Goal: Task Accomplishment & Management: Use online tool/utility

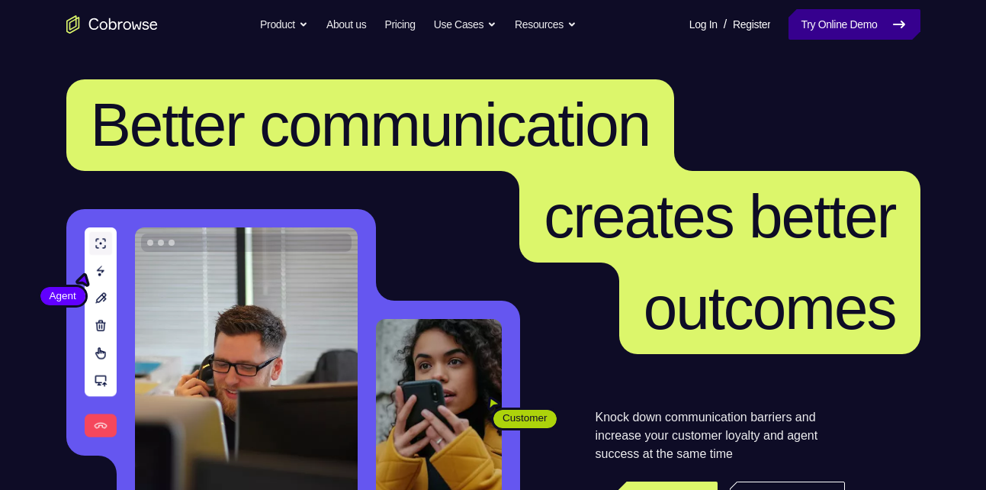
click at [804, 17] on link "Try Online Demo" at bounding box center [854, 24] width 131 height 31
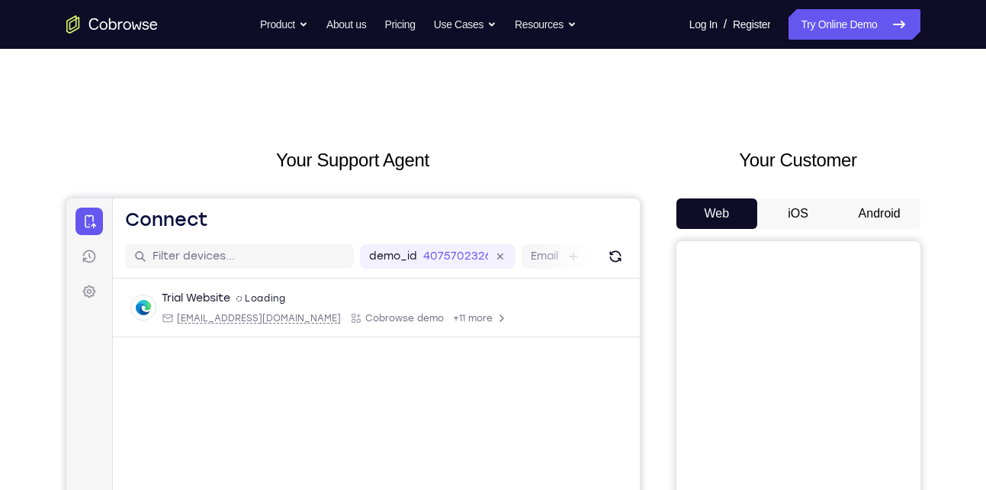
click at [865, 215] on button "Android" at bounding box center [880, 213] width 82 height 31
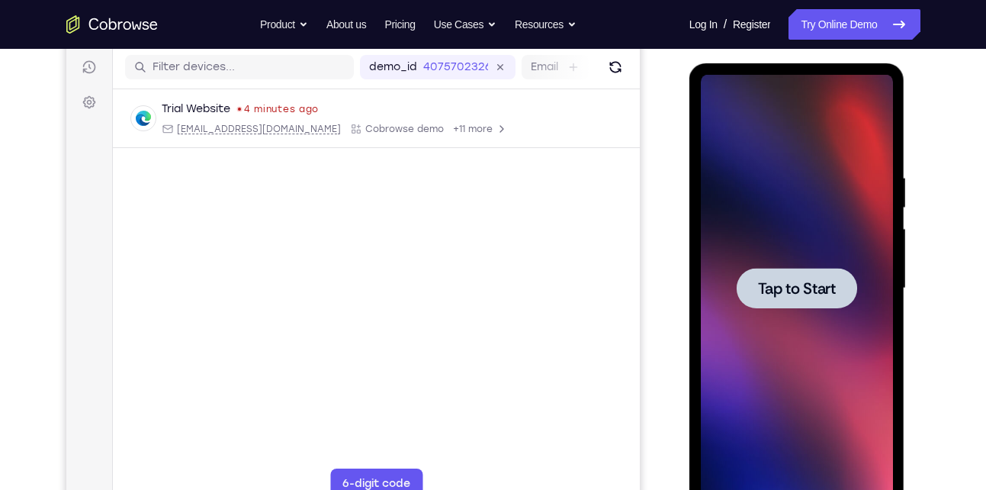
click at [785, 291] on span "Tap to Start" at bounding box center [797, 288] width 78 height 15
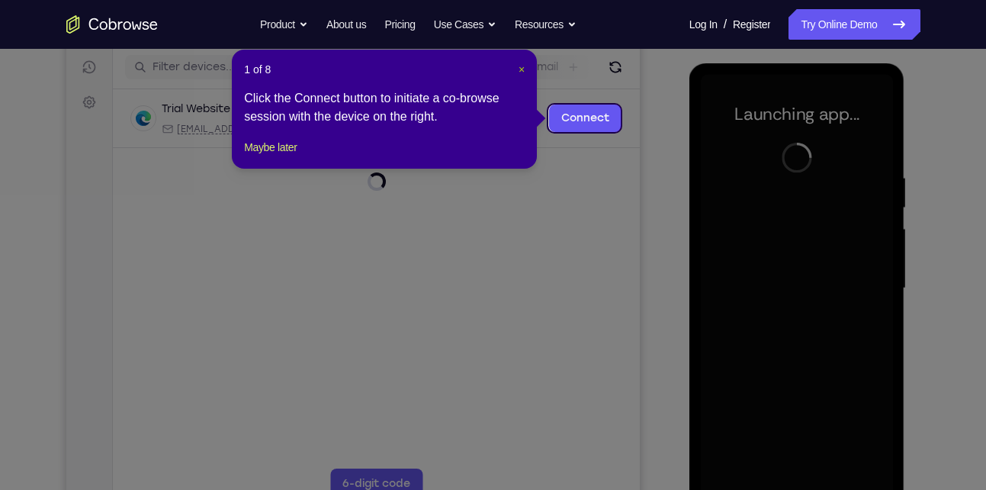
click at [520, 69] on span "×" at bounding box center [522, 69] width 6 height 12
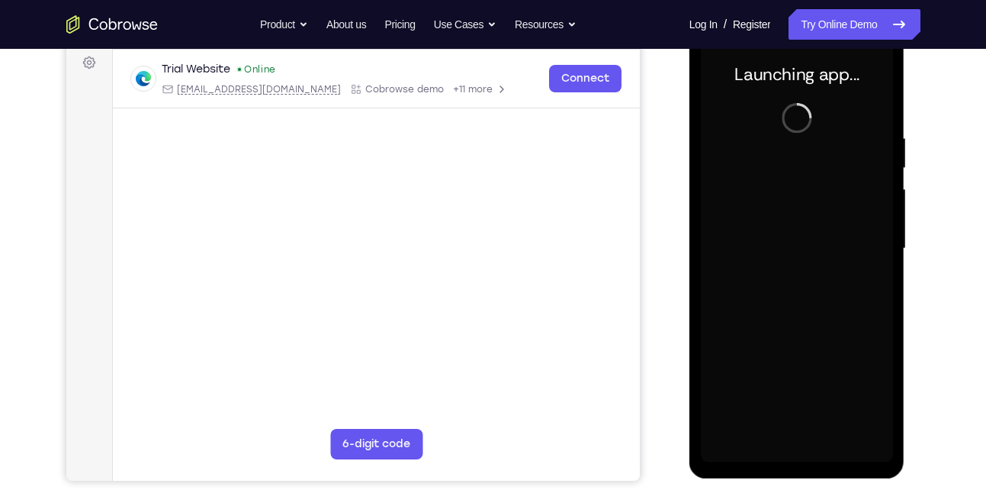
scroll to position [230, 0]
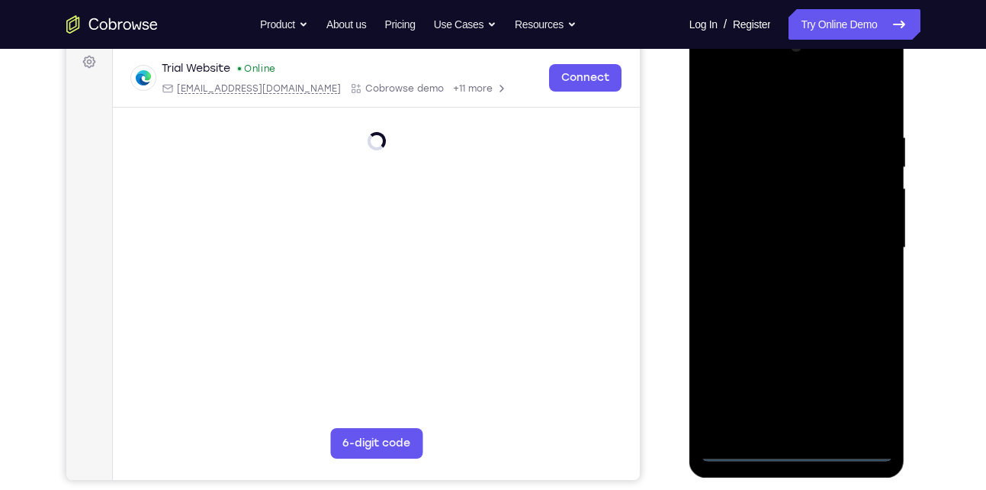
click at [794, 443] on div at bounding box center [797, 247] width 192 height 427
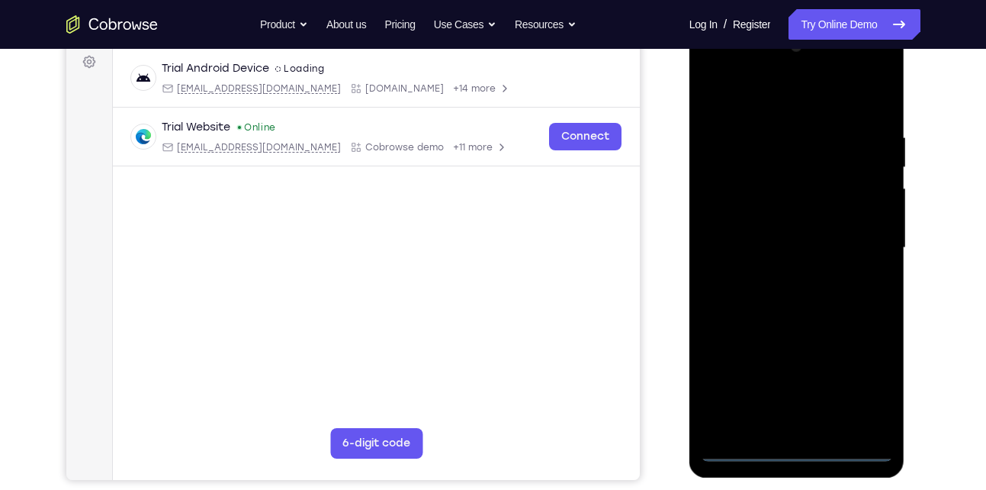
click at [794, 443] on div at bounding box center [797, 247] width 192 height 427
click at [794, 454] on div at bounding box center [797, 247] width 192 height 427
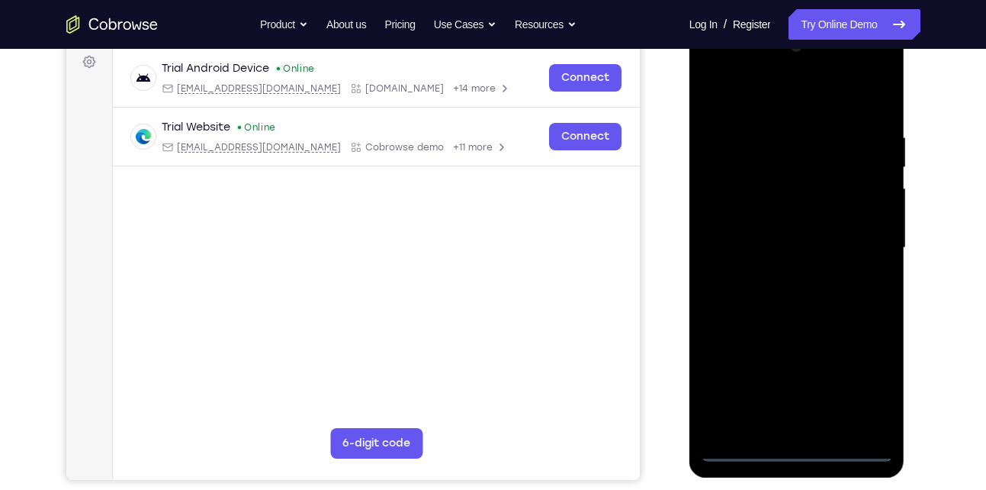
click at [857, 391] on div at bounding box center [797, 247] width 192 height 427
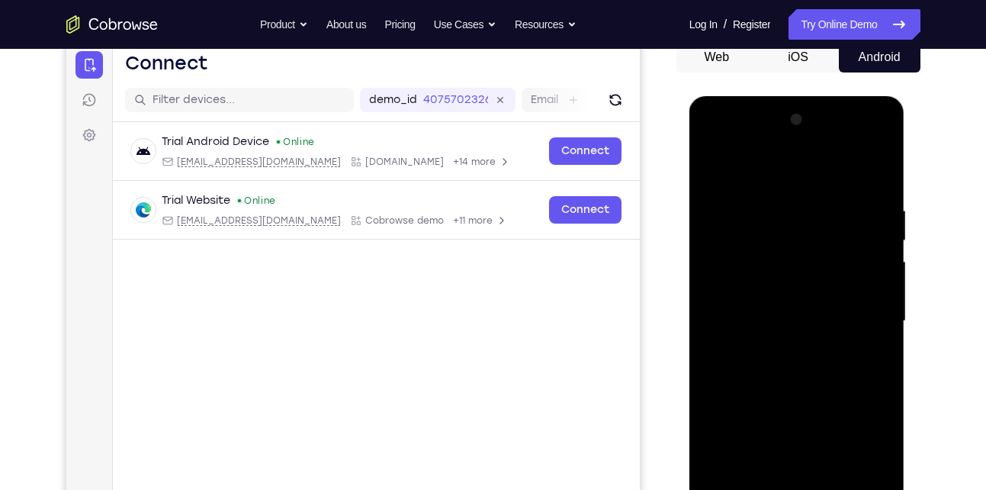
scroll to position [157, 0]
click at [791, 186] on div at bounding box center [797, 320] width 192 height 427
click at [864, 328] on div at bounding box center [797, 320] width 192 height 427
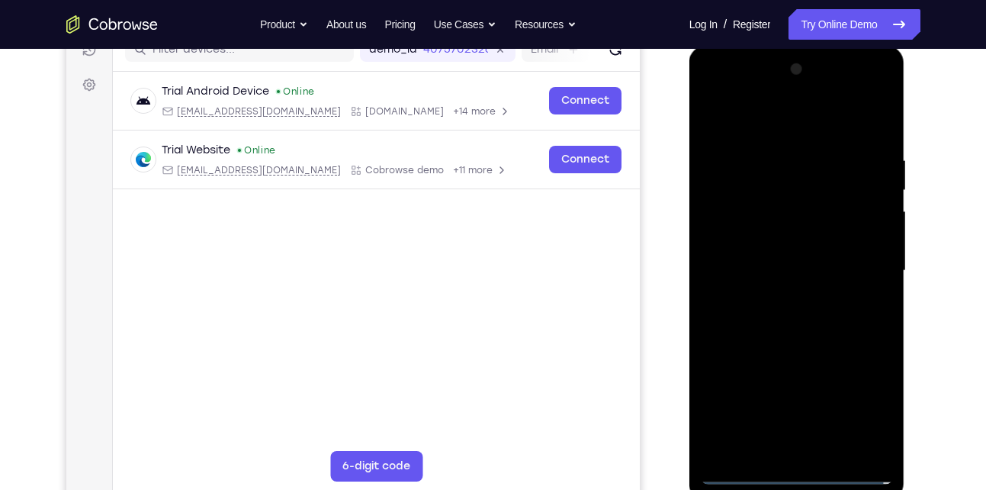
click at [775, 293] on div at bounding box center [797, 270] width 192 height 427
click at [764, 248] on div at bounding box center [797, 270] width 192 height 427
click at [761, 265] on div at bounding box center [797, 270] width 192 height 427
click at [774, 317] on div at bounding box center [797, 270] width 192 height 427
click at [798, 334] on div at bounding box center [797, 270] width 192 height 427
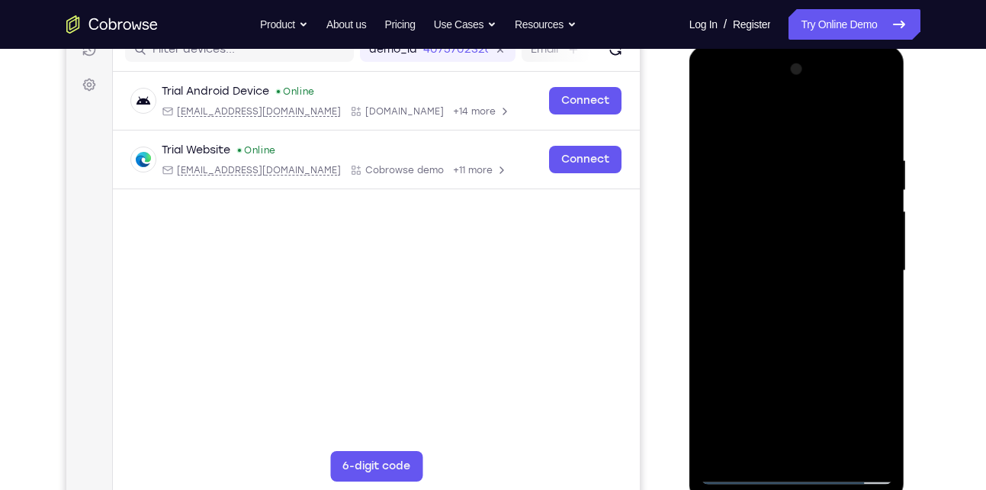
click at [771, 159] on div at bounding box center [797, 270] width 192 height 427
click at [882, 158] on div at bounding box center [797, 270] width 192 height 427
drag, startPoint x: 821, startPoint y: 129, endPoint x: 818, endPoint y: 31, distance: 98.5
click at [818, 46] on html "Online web based iOS Simulators and Android Emulators. Run iPhone, iPad, Mobile…" at bounding box center [798, 275] width 217 height 458
click at [841, 127] on div at bounding box center [797, 270] width 192 height 427
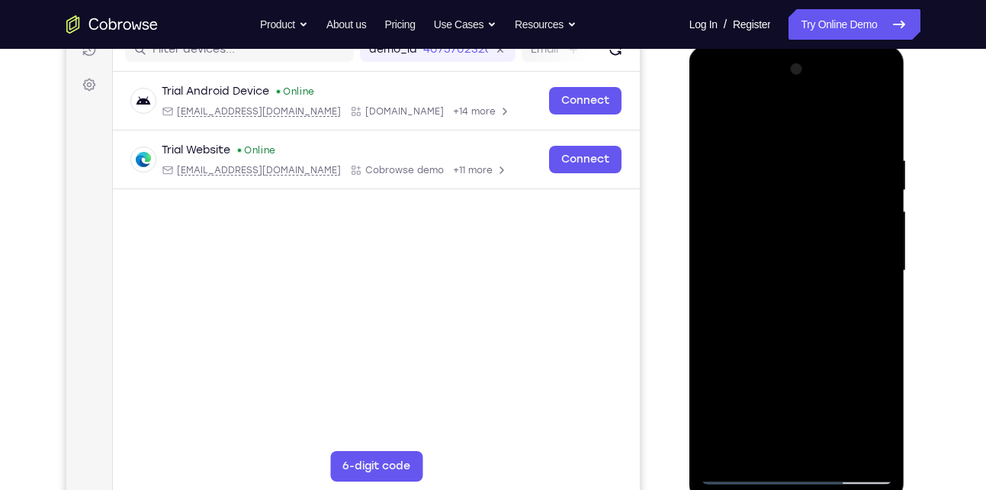
click at [875, 127] on div at bounding box center [797, 270] width 192 height 427
click at [838, 452] on div at bounding box center [797, 270] width 192 height 427
click at [784, 353] on div at bounding box center [797, 270] width 192 height 427
click at [754, 253] on div at bounding box center [797, 270] width 192 height 427
click at [740, 117] on div at bounding box center [797, 270] width 192 height 427
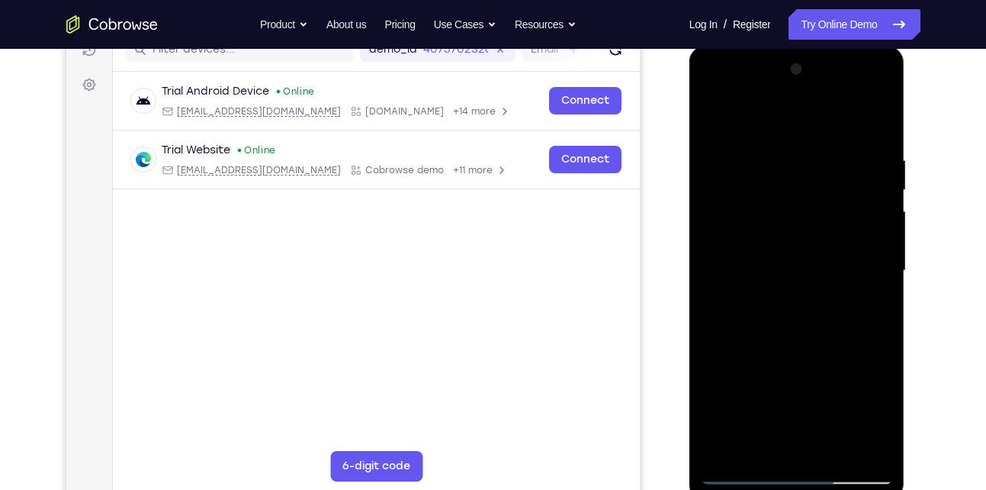
click at [718, 121] on div at bounding box center [797, 270] width 192 height 427
click at [877, 180] on div at bounding box center [797, 270] width 192 height 427
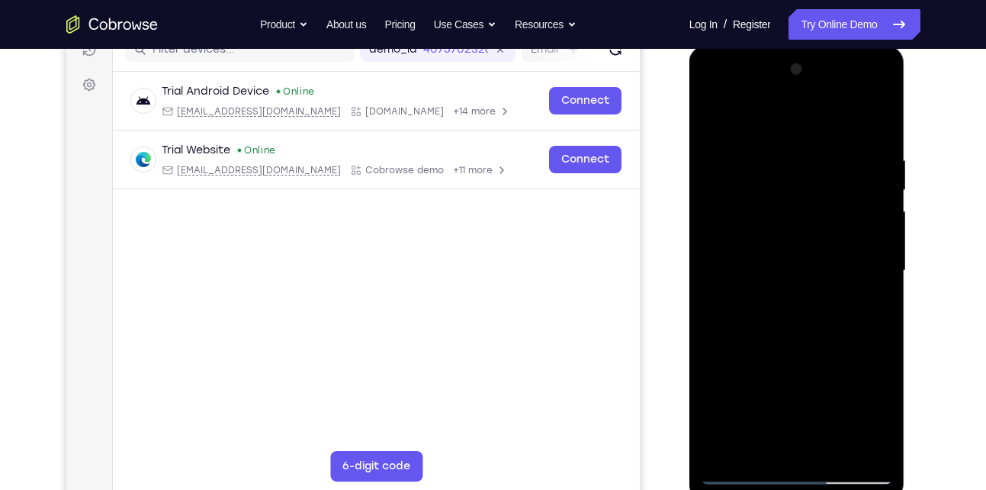
click at [710, 180] on div at bounding box center [797, 270] width 192 height 427
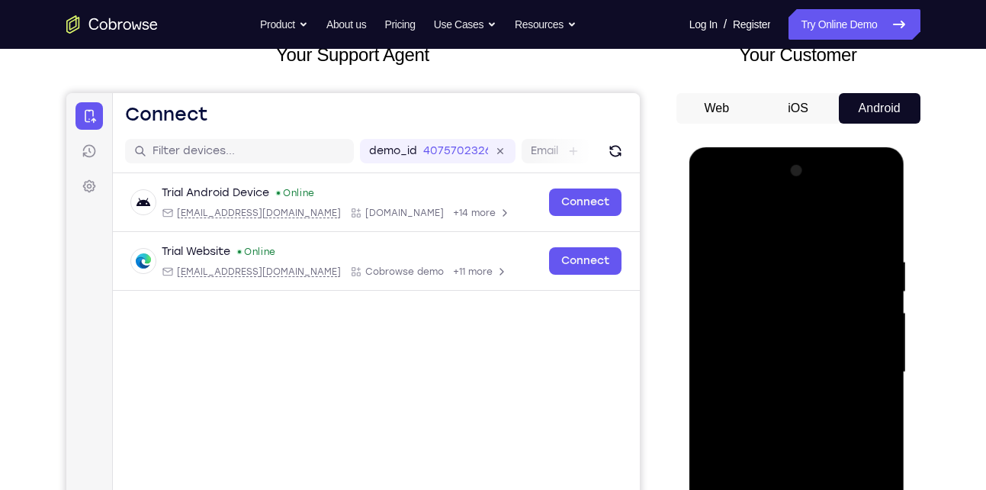
scroll to position [178, 0]
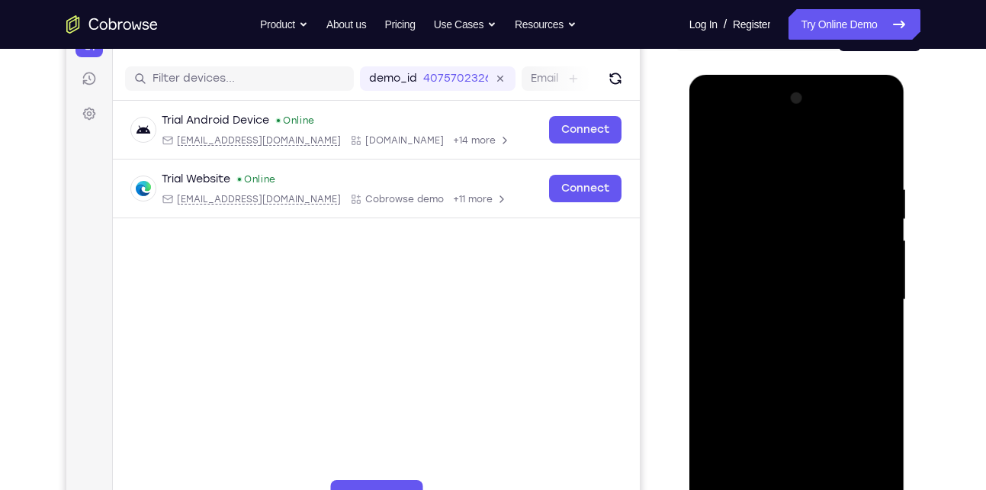
click at [883, 301] on div at bounding box center [797, 299] width 192 height 427
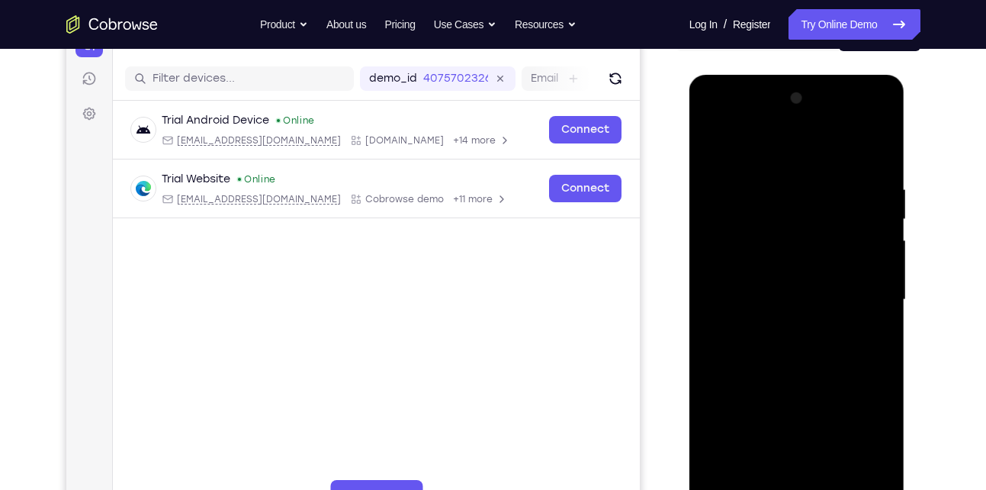
click at [883, 301] on div at bounding box center [797, 299] width 192 height 427
click at [822, 336] on div at bounding box center [797, 299] width 192 height 427
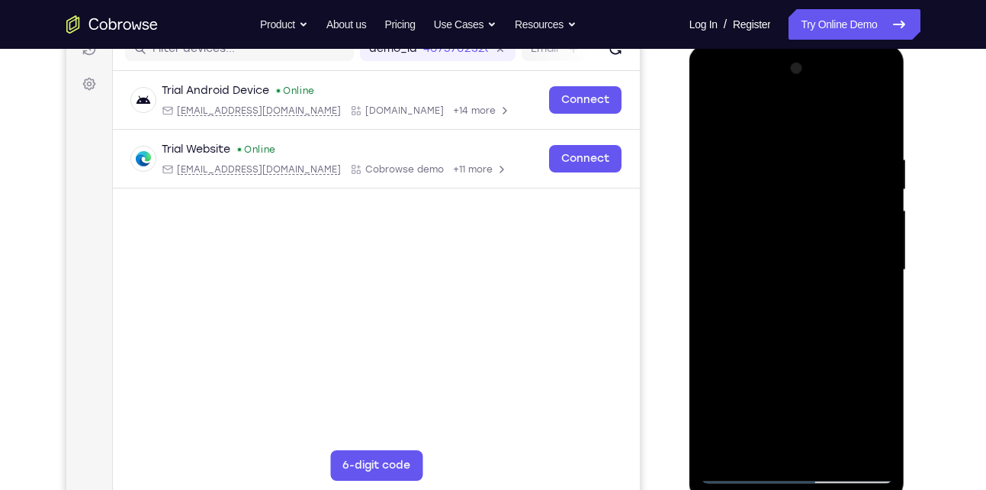
scroll to position [212, 0]
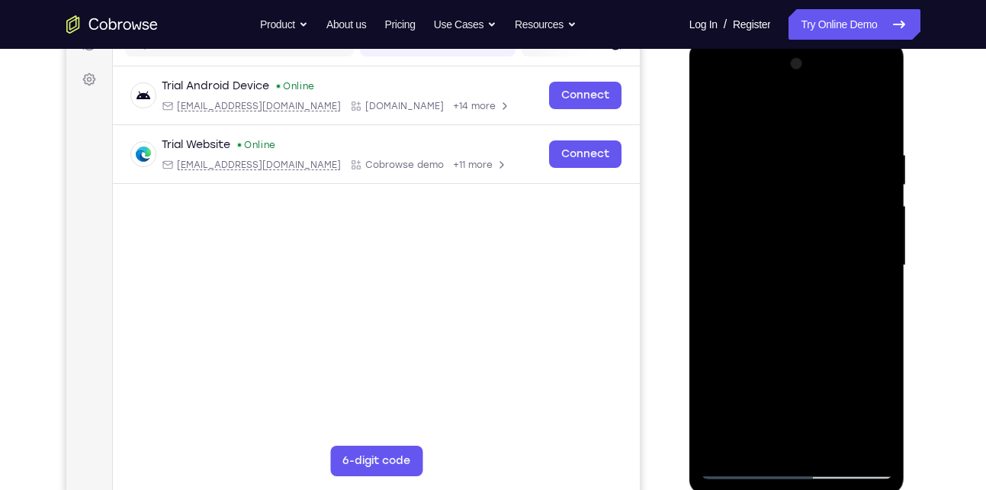
click at [712, 379] on div at bounding box center [797, 265] width 192 height 427
click at [713, 362] on div at bounding box center [797, 265] width 192 height 427
click at [726, 352] on div at bounding box center [797, 265] width 192 height 427
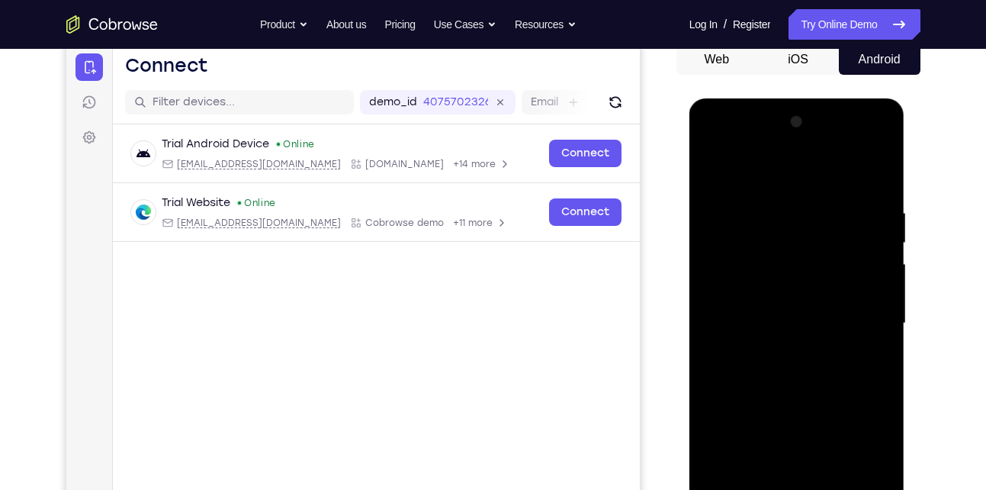
scroll to position [153, 0]
click at [724, 312] on div at bounding box center [797, 324] width 192 height 427
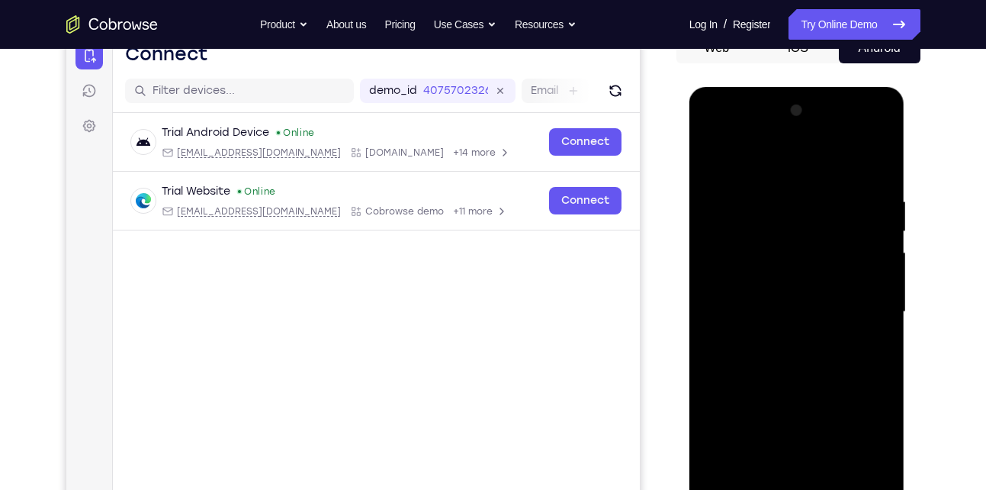
scroll to position [166, 0]
click at [757, 400] on div at bounding box center [797, 311] width 192 height 427
click at [710, 154] on div at bounding box center [797, 311] width 192 height 427
click at [721, 154] on div at bounding box center [797, 311] width 192 height 427
click at [718, 154] on div at bounding box center [797, 311] width 192 height 427
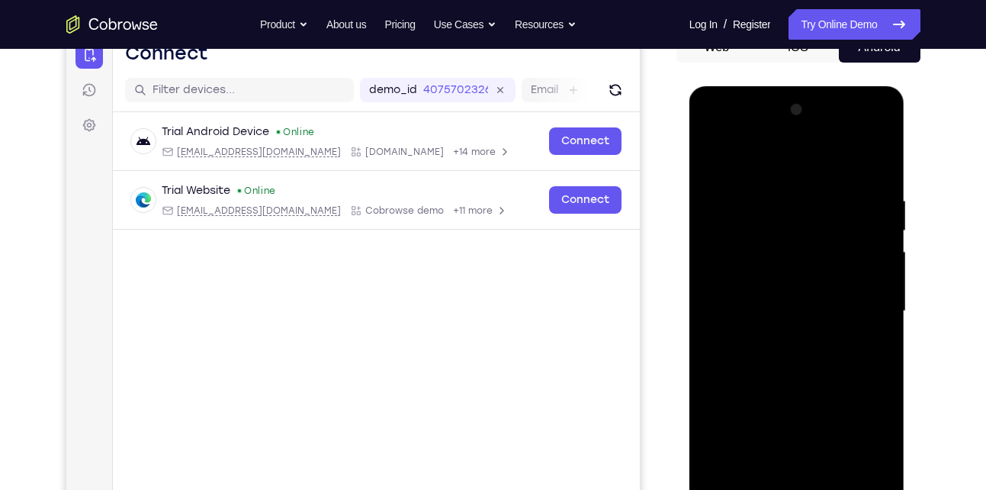
click at [784, 340] on div at bounding box center [797, 311] width 192 height 427
click at [713, 161] on div at bounding box center [797, 311] width 192 height 427
click at [858, 317] on div at bounding box center [797, 311] width 192 height 427
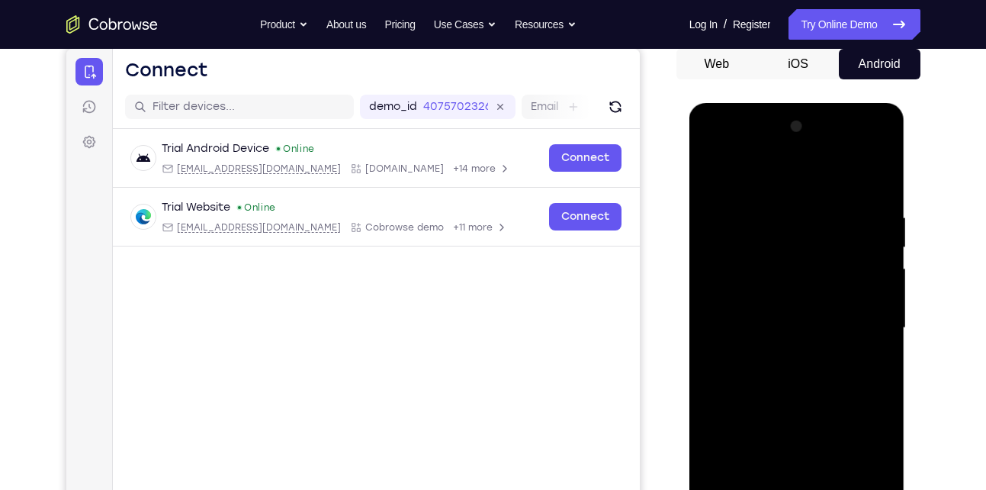
scroll to position [149, 0]
click at [712, 177] on div at bounding box center [797, 328] width 192 height 427
click at [728, 272] on div at bounding box center [797, 328] width 192 height 427
click at [711, 197] on div at bounding box center [797, 328] width 192 height 427
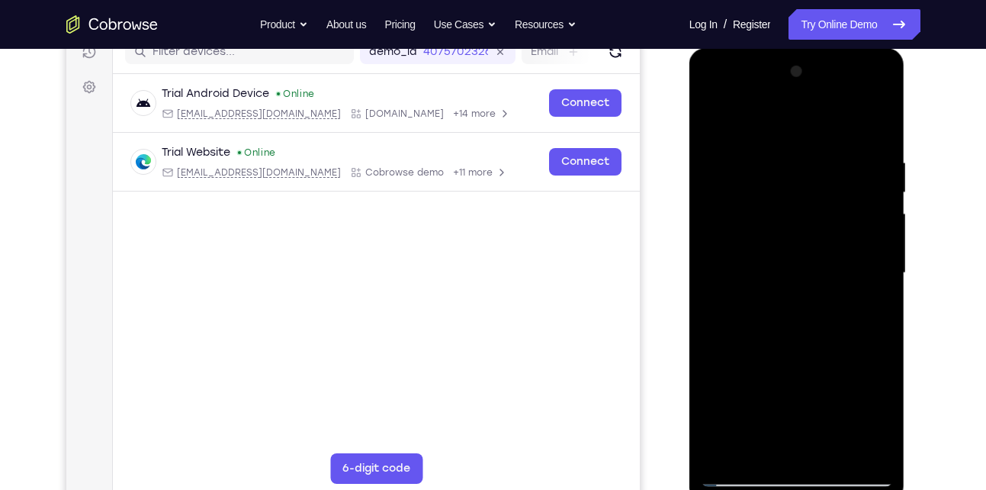
scroll to position [211, 0]
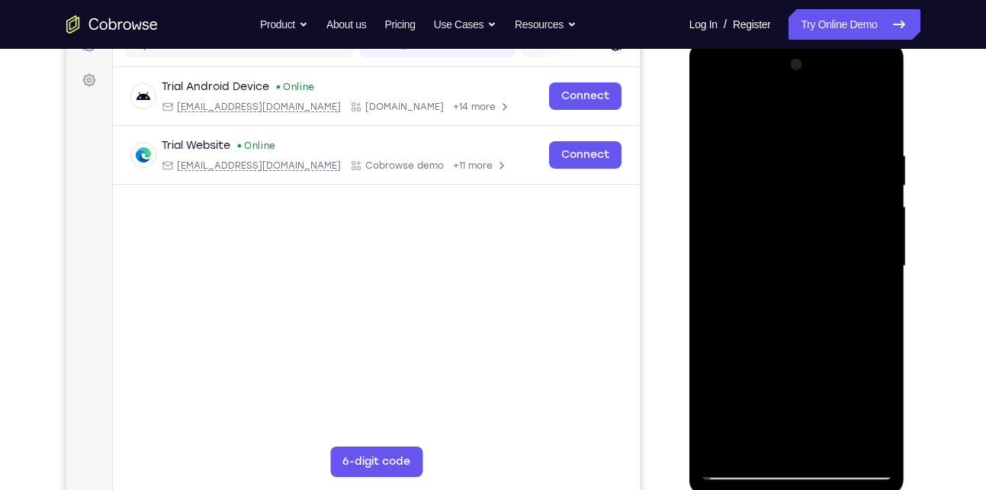
click at [804, 184] on div at bounding box center [797, 266] width 192 height 427
click at [782, 187] on div at bounding box center [797, 266] width 192 height 427
click at [765, 187] on div at bounding box center [797, 266] width 192 height 427
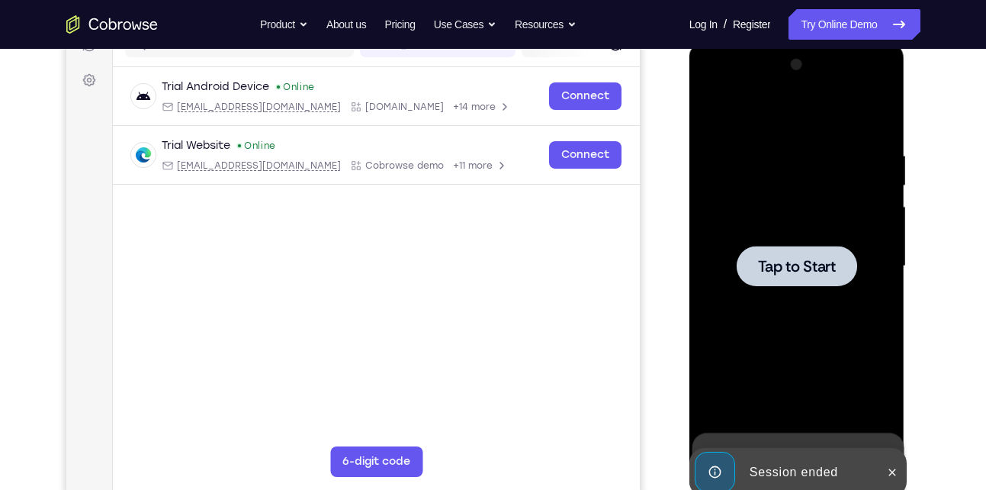
click at [792, 254] on div at bounding box center [797, 266] width 121 height 40
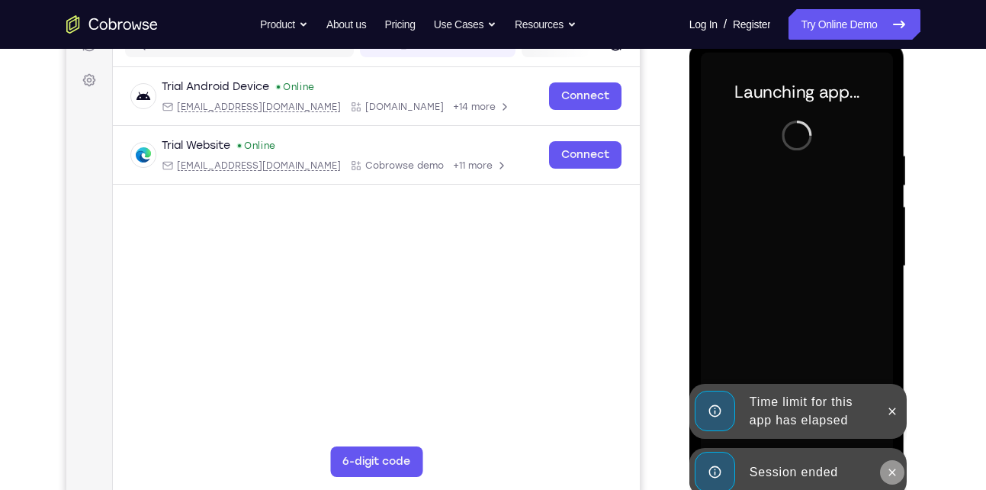
click at [892, 468] on icon at bounding box center [893, 472] width 12 height 12
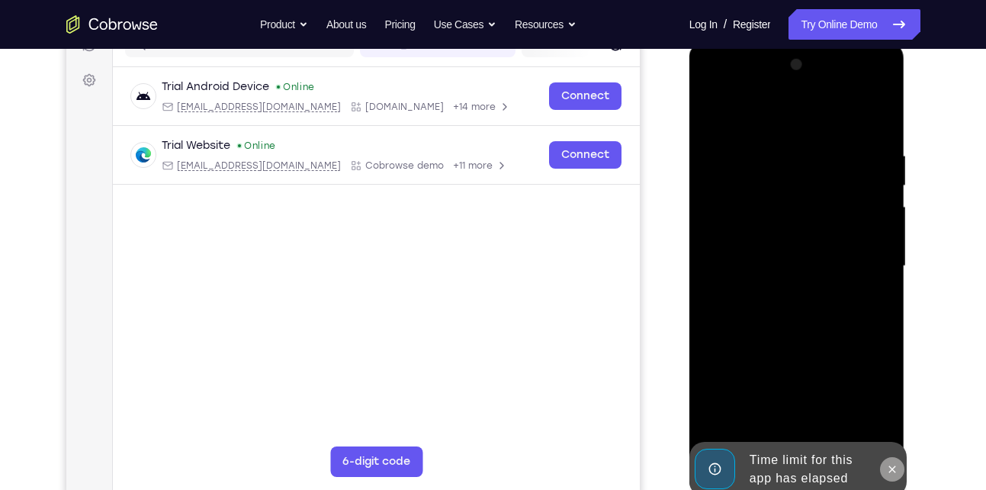
click at [893, 415] on div "Online web based iOS Simulators and Android Emulators. Run iPhone, iPad, Mobile…" at bounding box center [798, 270] width 217 height 458
click at [894, 465] on icon at bounding box center [893, 469] width 12 height 12
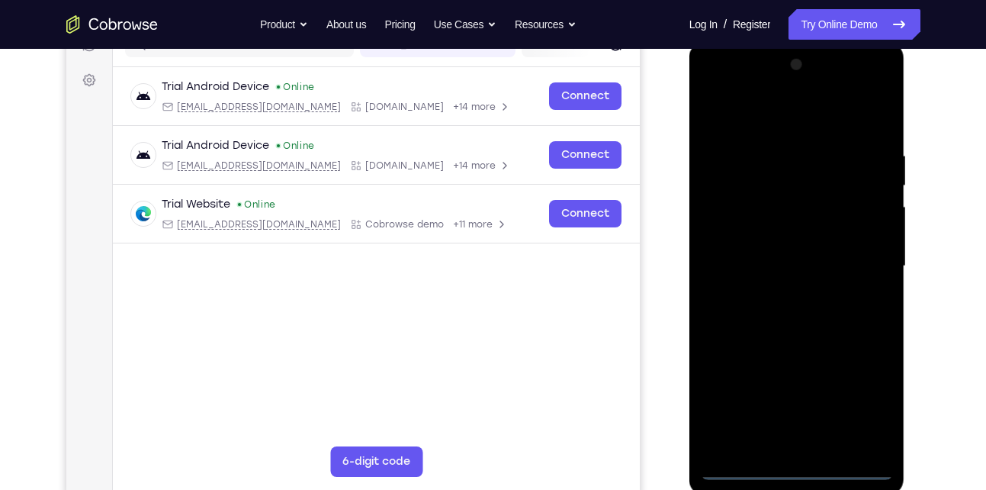
click at [791, 465] on div at bounding box center [797, 266] width 192 height 427
click at [870, 403] on div at bounding box center [797, 266] width 192 height 427
click at [784, 111] on div at bounding box center [797, 266] width 192 height 427
click at [861, 261] on div at bounding box center [797, 266] width 192 height 427
click at [780, 294] on div at bounding box center [797, 266] width 192 height 427
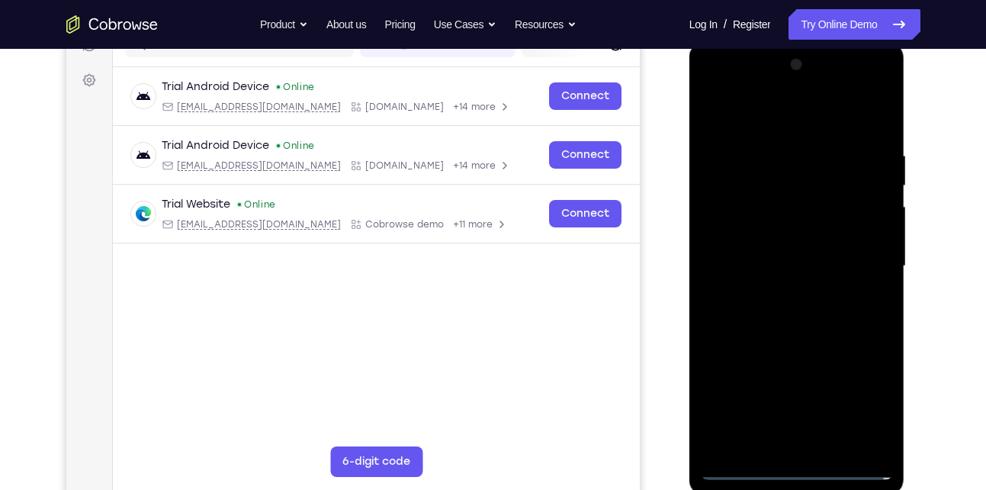
click at [788, 256] on div at bounding box center [797, 266] width 192 height 427
click at [788, 263] on div at bounding box center [797, 266] width 192 height 427
click at [789, 314] on div at bounding box center [797, 266] width 192 height 427
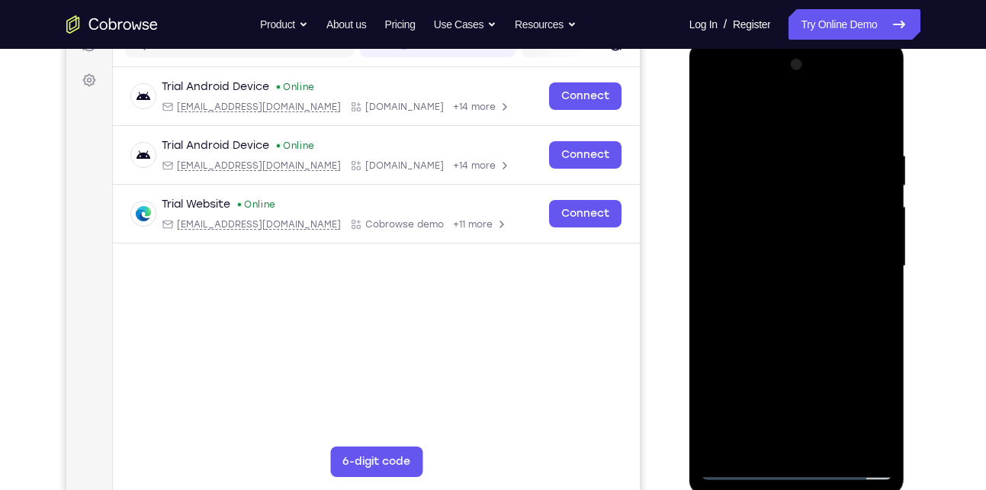
click at [761, 443] on div at bounding box center [797, 266] width 192 height 427
click at [804, 328] on div at bounding box center [797, 266] width 192 height 427
click at [755, 432] on div at bounding box center [797, 266] width 192 height 427
click at [783, 111] on div at bounding box center [797, 266] width 192 height 427
click at [773, 140] on div at bounding box center [797, 266] width 192 height 427
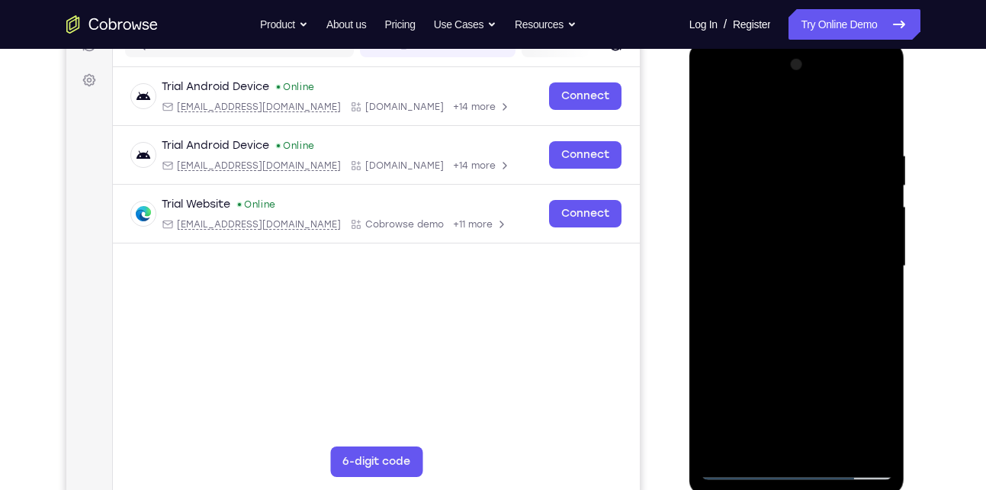
click at [777, 164] on div at bounding box center [797, 266] width 192 height 427
click at [830, 166] on div at bounding box center [797, 266] width 192 height 427
click at [789, 343] on div at bounding box center [797, 266] width 192 height 427
click at [765, 435] on div at bounding box center [797, 266] width 192 height 427
click at [868, 298] on div at bounding box center [797, 266] width 192 height 427
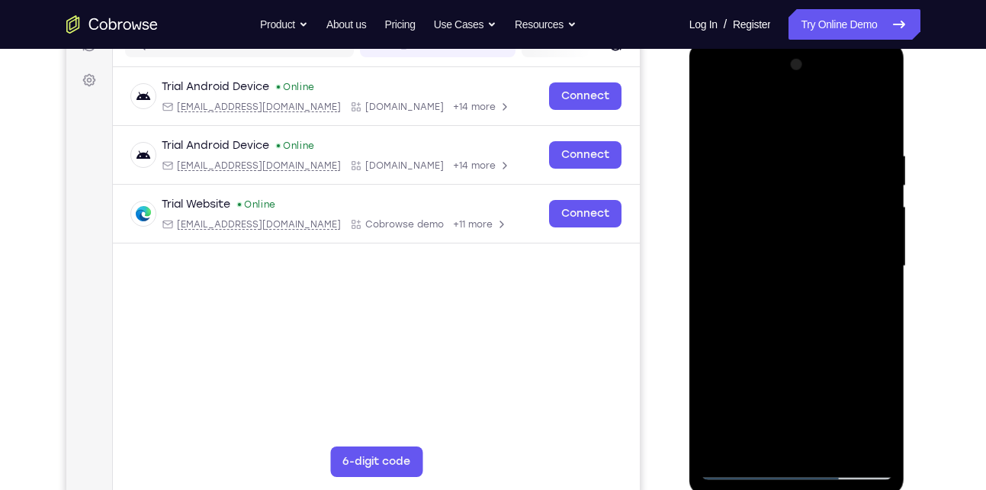
click at [718, 114] on div at bounding box center [797, 266] width 192 height 427
click at [715, 114] on div at bounding box center [797, 266] width 192 height 427
click at [761, 452] on div at bounding box center [797, 266] width 192 height 427
click at [800, 108] on div at bounding box center [797, 266] width 192 height 427
click at [794, 134] on div at bounding box center [797, 266] width 192 height 427
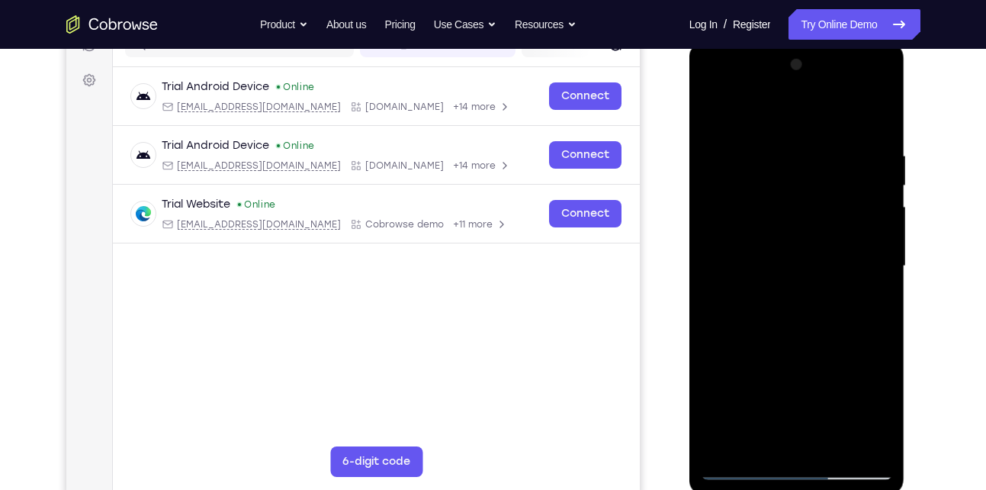
click at [823, 397] on div at bounding box center [797, 266] width 192 height 427
click at [816, 360] on div at bounding box center [797, 266] width 192 height 427
click at [776, 155] on div at bounding box center [797, 266] width 192 height 427
click at [726, 240] on div at bounding box center [797, 266] width 192 height 427
click at [877, 66] on div at bounding box center [797, 266] width 192 height 427
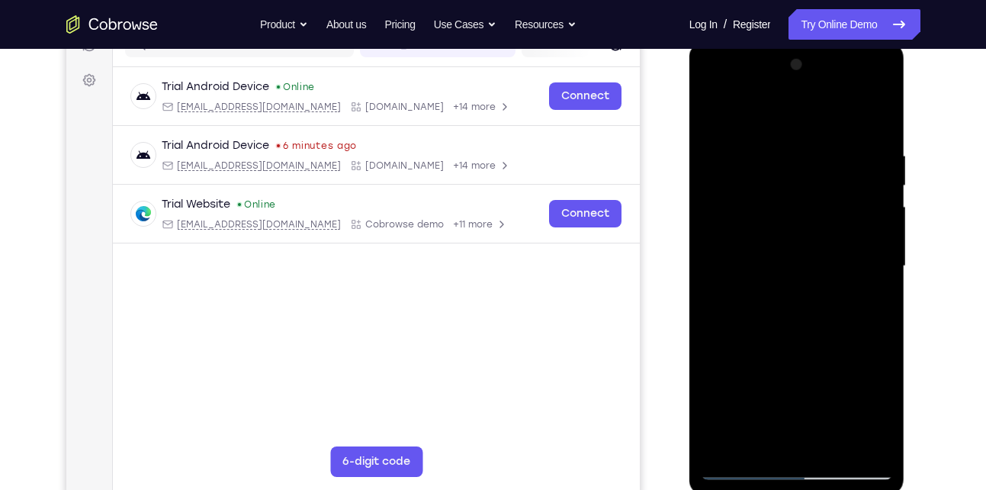
click at [780, 249] on div at bounding box center [797, 266] width 192 height 427
click at [875, 72] on div at bounding box center [797, 266] width 192 height 427
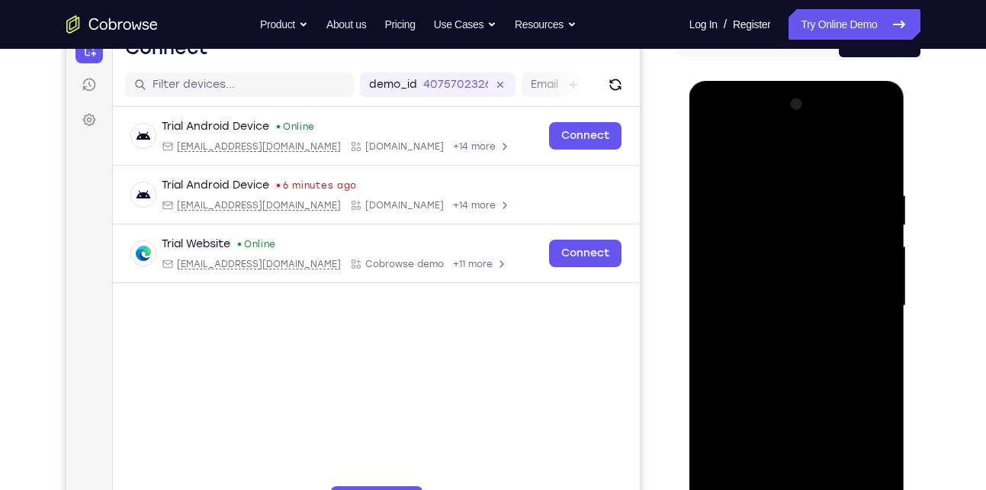
scroll to position [171, 0]
click at [763, 245] on div at bounding box center [797, 306] width 192 height 427
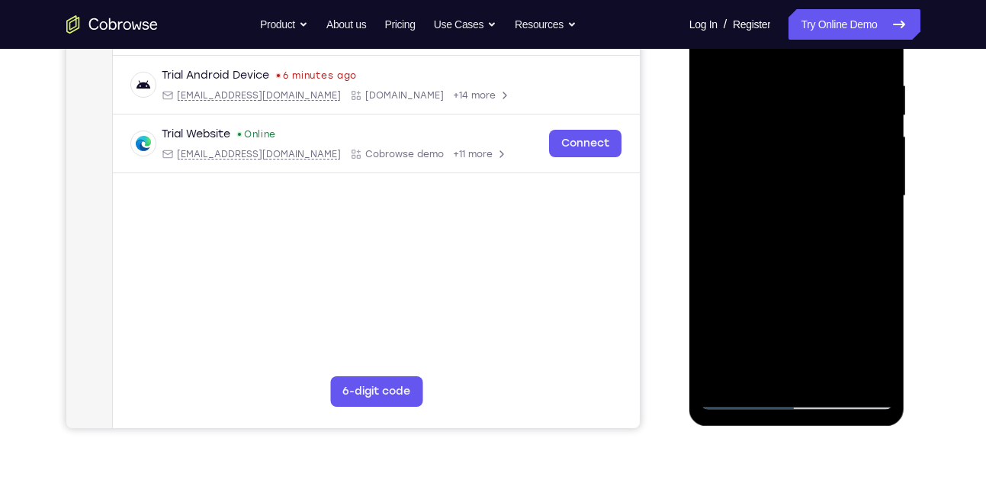
scroll to position [282, 0]
click at [889, 304] on div at bounding box center [797, 195] width 192 height 427
click at [825, 293] on div at bounding box center [797, 195] width 192 height 427
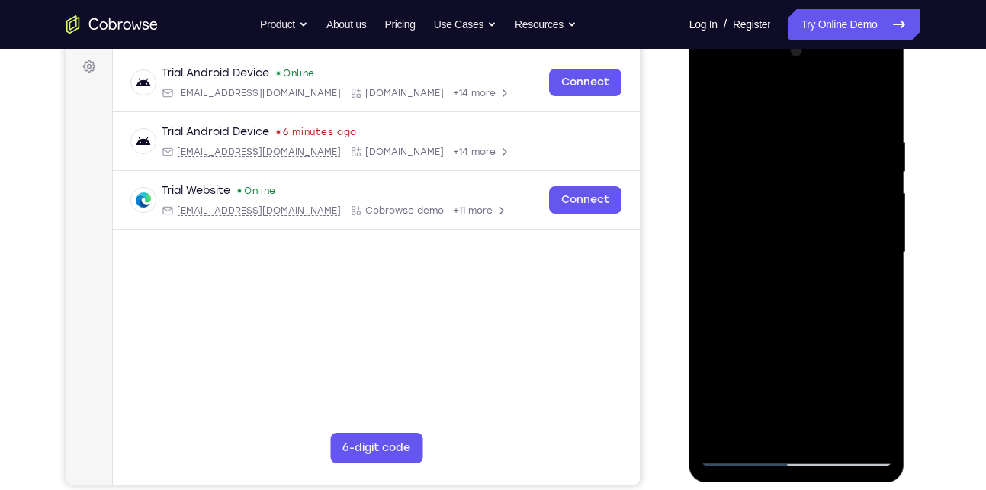
scroll to position [224, 0]
click at [765, 151] on div at bounding box center [797, 253] width 192 height 427
click at [754, 242] on div at bounding box center [797, 253] width 192 height 427
click at [738, 421] on div at bounding box center [797, 253] width 192 height 427
click at [732, 428] on div at bounding box center [797, 253] width 192 height 427
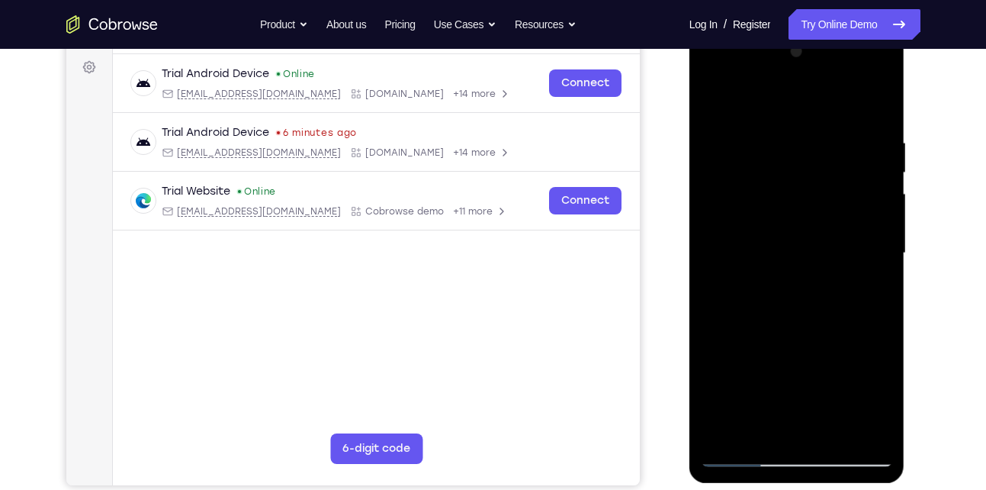
click at [793, 148] on div at bounding box center [797, 253] width 192 height 427
click at [744, 123] on div at bounding box center [797, 253] width 192 height 427
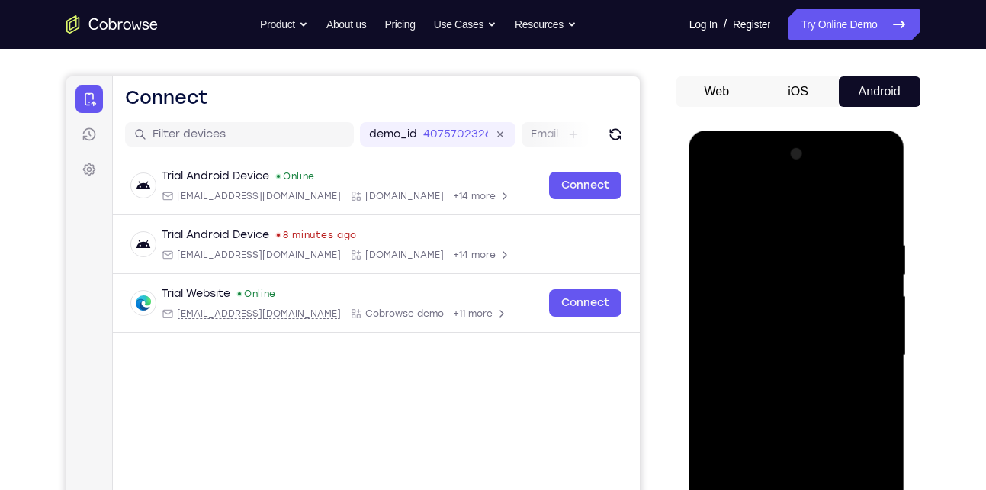
scroll to position [121, 0]
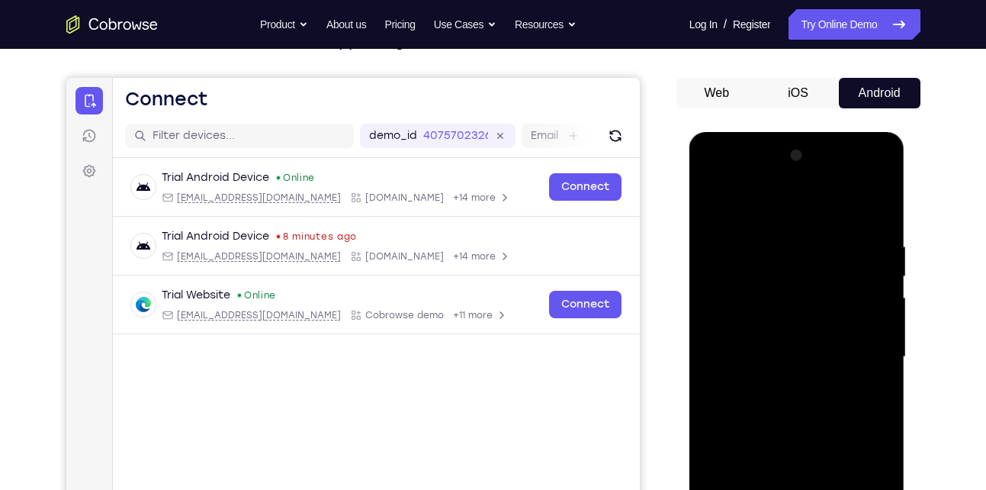
click at [712, 196] on div at bounding box center [797, 356] width 192 height 427
click at [712, 202] on div at bounding box center [797, 356] width 192 height 427
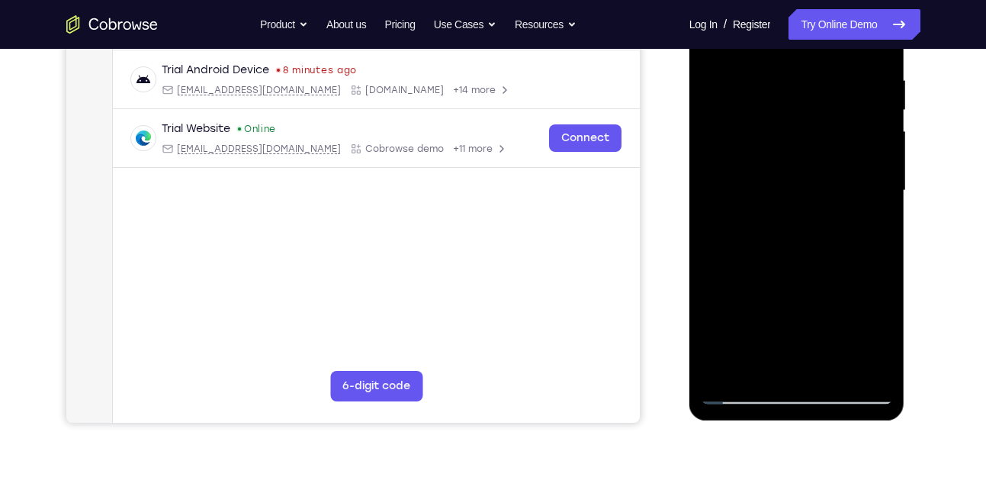
scroll to position [298, 0]
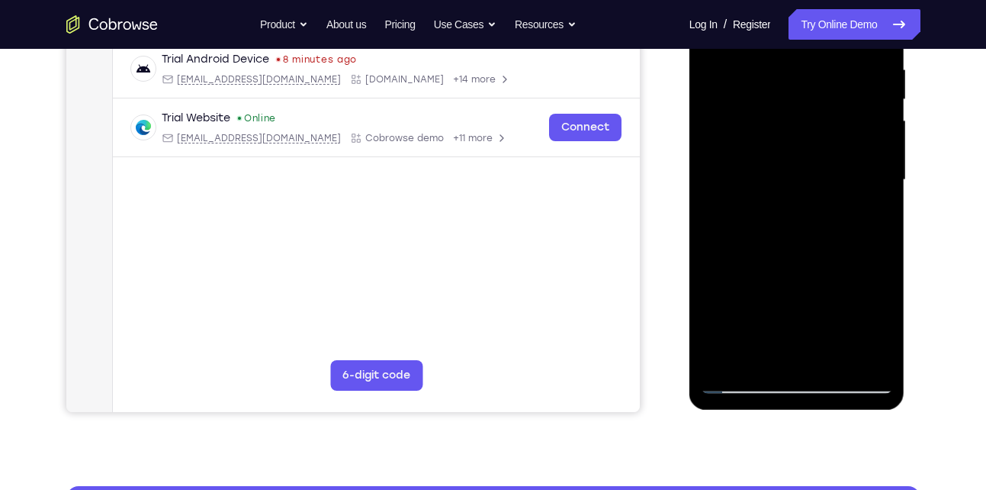
click at [727, 357] on div at bounding box center [797, 179] width 192 height 427
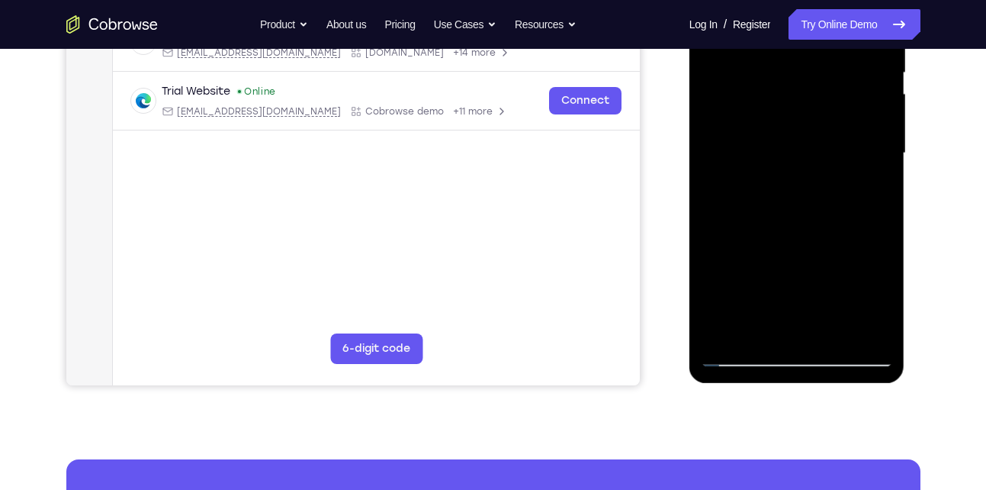
scroll to position [325, 0]
click at [867, 331] on div at bounding box center [797, 152] width 192 height 427
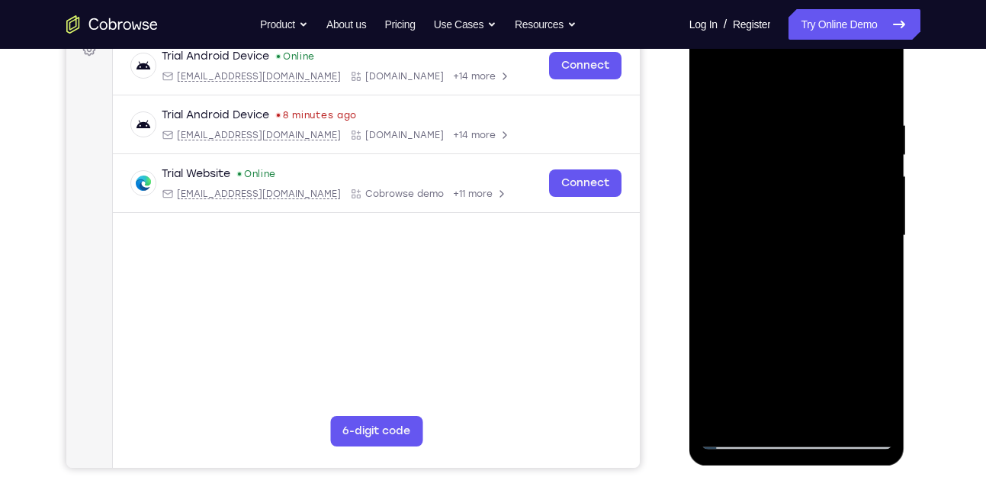
click at [761, 415] on div at bounding box center [797, 235] width 192 height 427
click at [715, 410] on div at bounding box center [797, 235] width 192 height 427
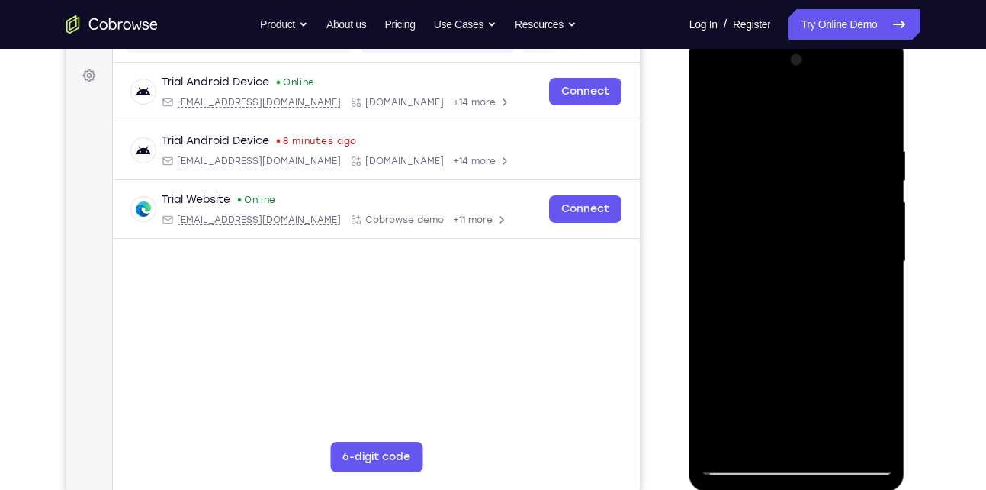
scroll to position [204, 0]
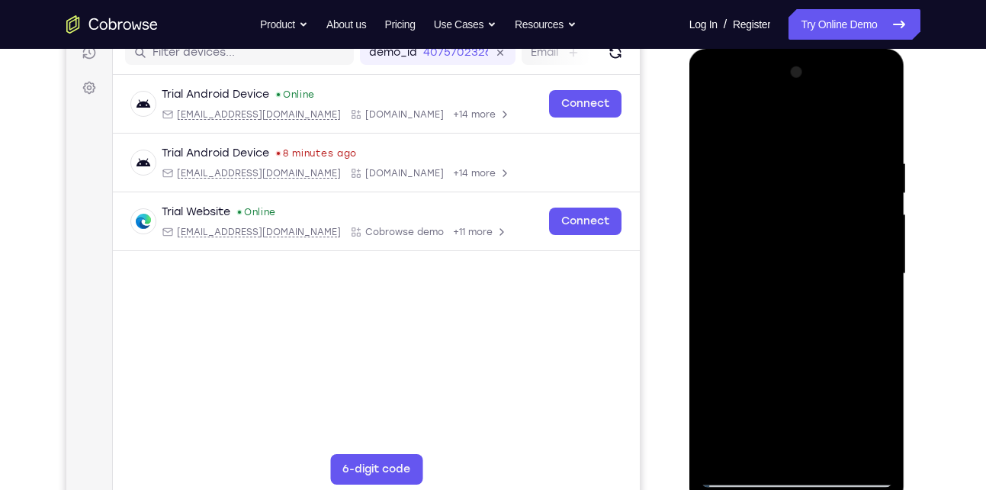
click at [876, 121] on div at bounding box center [797, 273] width 192 height 427
click at [755, 241] on div at bounding box center [797, 273] width 192 height 427
click at [710, 118] on div at bounding box center [797, 273] width 192 height 427
click at [879, 117] on div at bounding box center [797, 273] width 192 height 427
